Goal: Task Accomplishment & Management: Complete application form

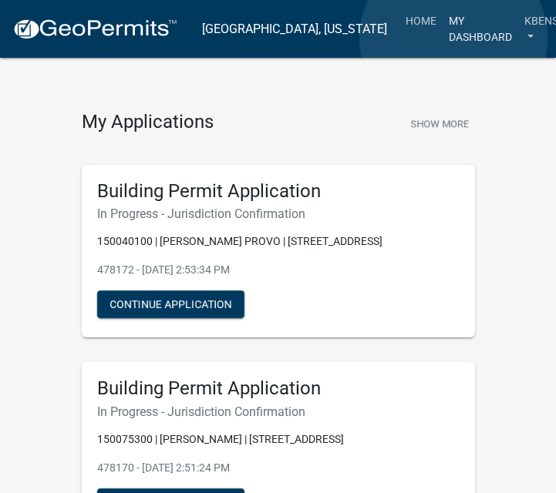
click at [453, 39] on link "My Dashboard" at bounding box center [480, 28] width 76 height 45
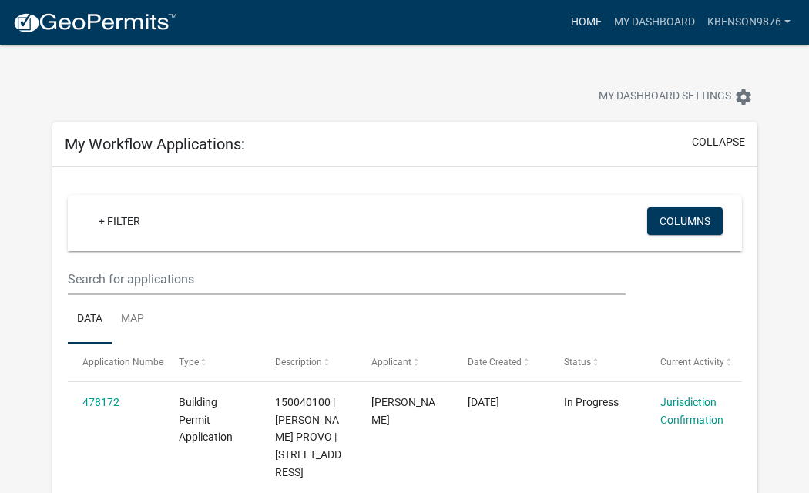
click at [555, 24] on link "Home" at bounding box center [586, 22] width 43 height 29
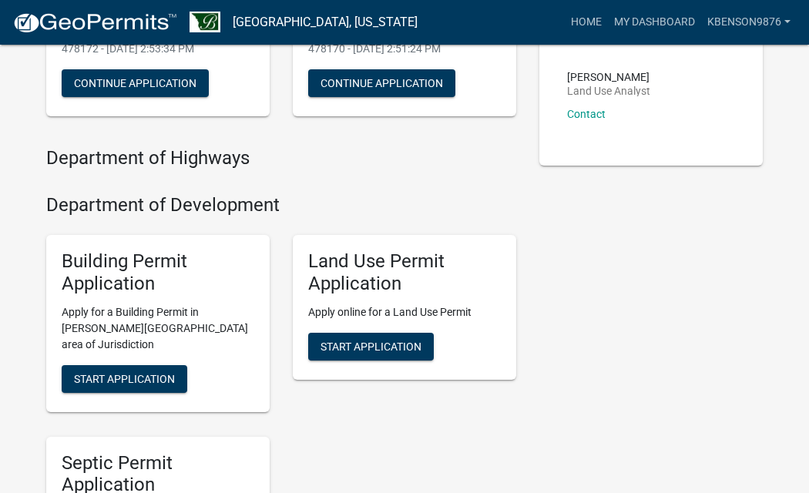
scroll to position [284, 0]
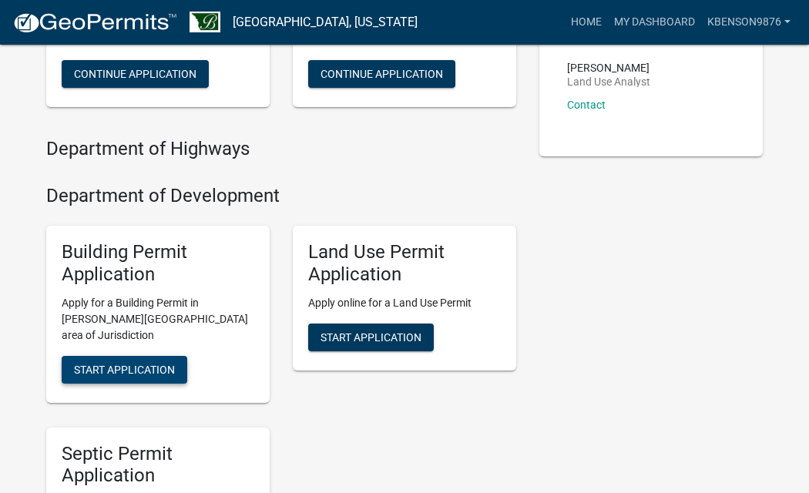
click at [144, 363] on span "Start Application" at bounding box center [124, 369] width 101 height 12
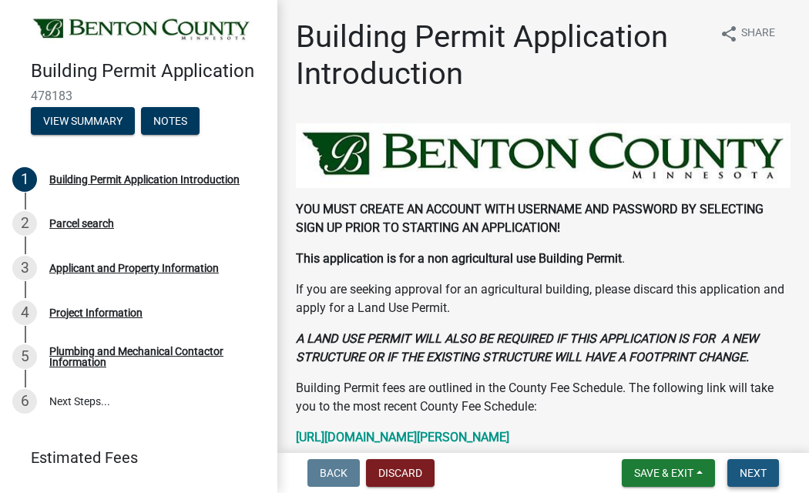
click at [555, 472] on span "Next" at bounding box center [753, 473] width 27 height 12
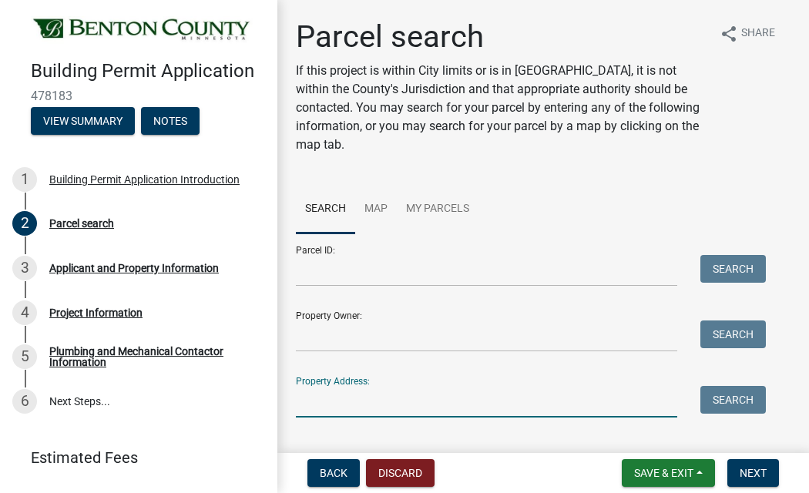
click at [357, 402] on input "Property Address:" at bounding box center [486, 402] width 381 height 32
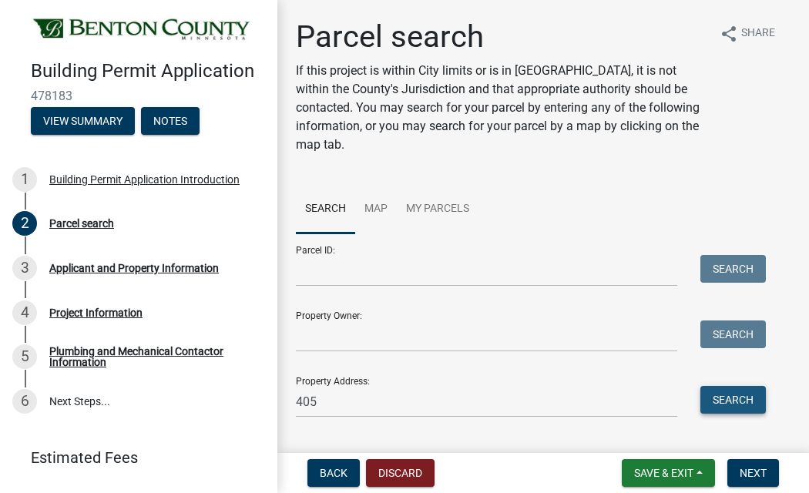
click at [555, 398] on button "Search" at bounding box center [734, 400] width 66 height 28
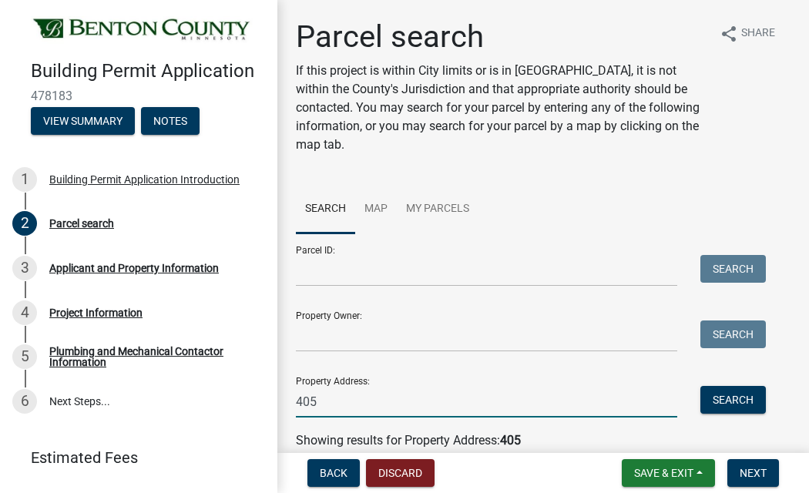
click at [398, 404] on input "405" at bounding box center [486, 402] width 381 height 32
type input "405 5th"
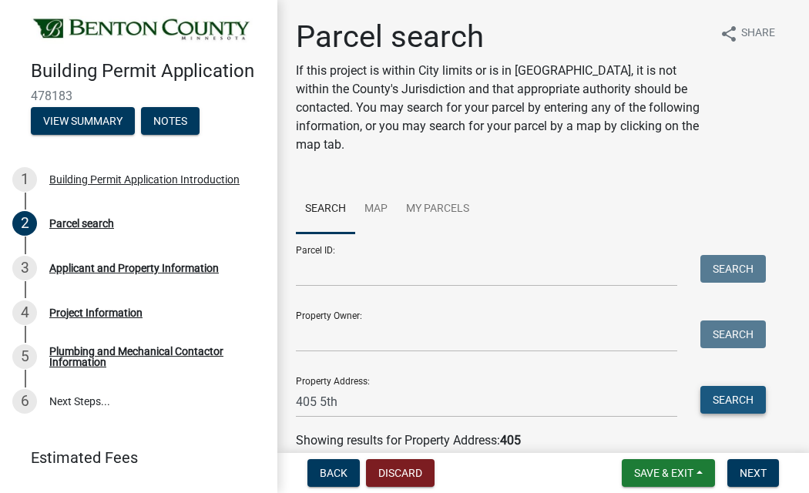
click at [555, 396] on button "Search" at bounding box center [734, 400] width 66 height 28
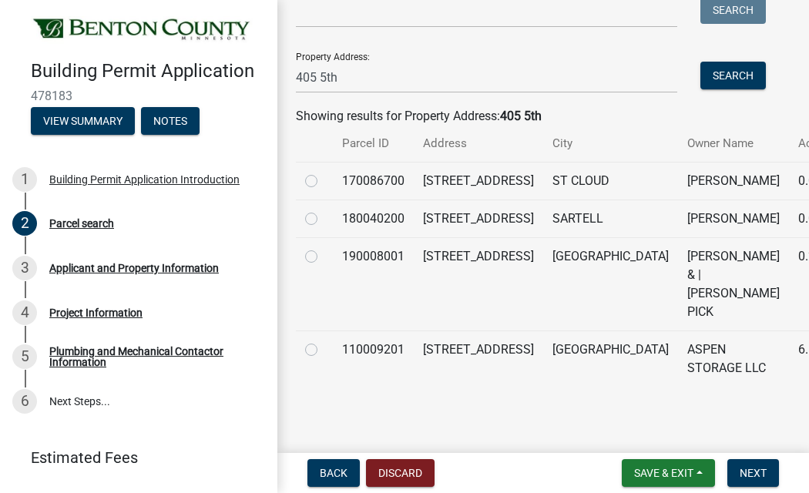
scroll to position [324, 0]
